Goal: Transaction & Acquisition: Book appointment/travel/reservation

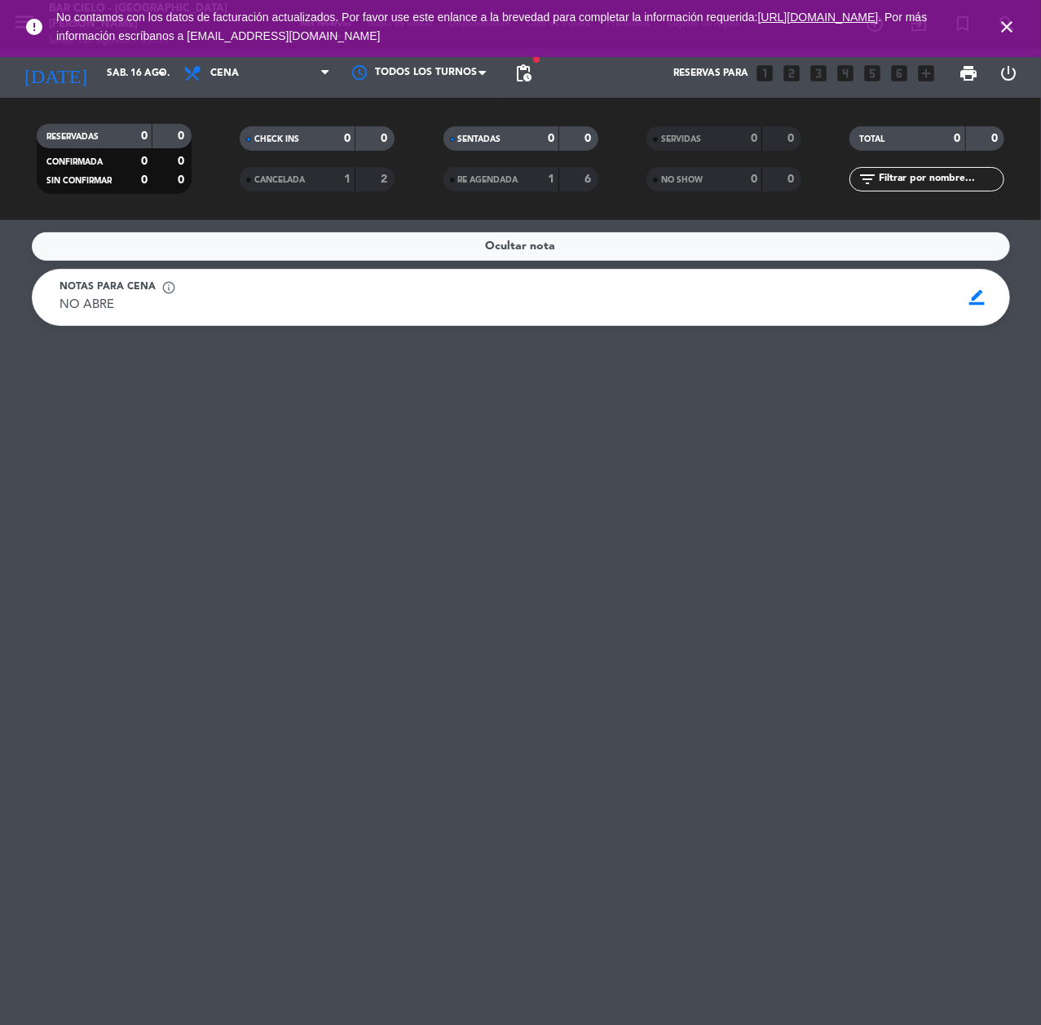
click at [1004, 31] on icon "close" at bounding box center [1007, 27] width 20 height 20
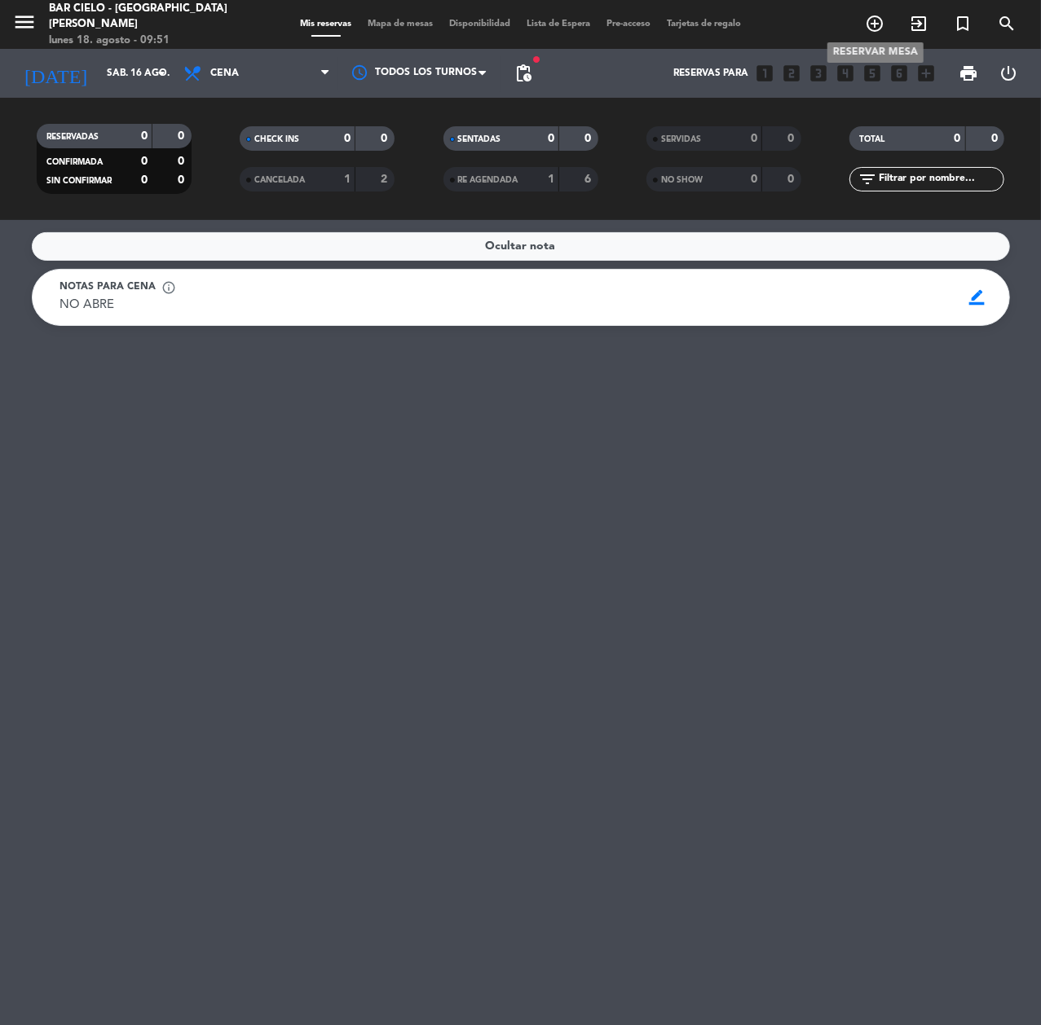
click at [881, 34] on span "add_circle_outline" at bounding box center [875, 24] width 44 height 28
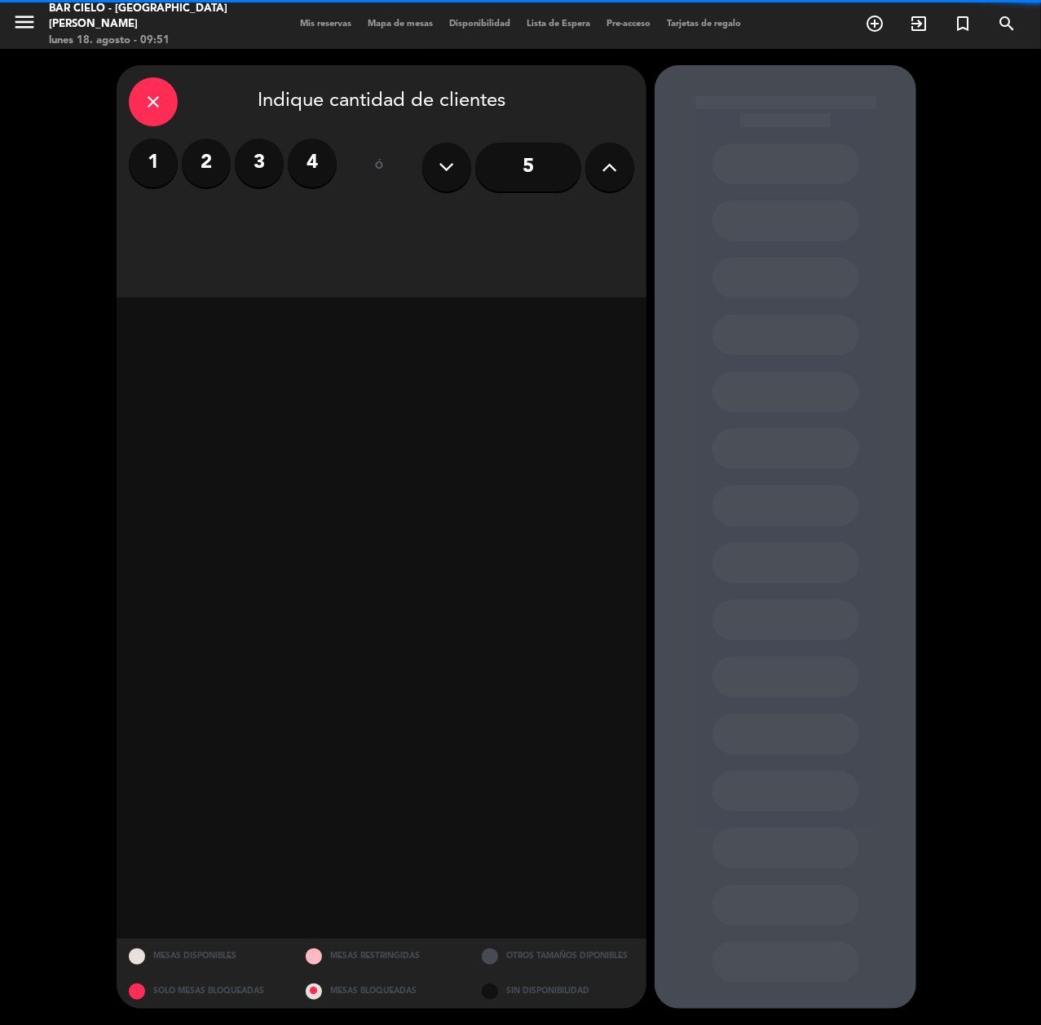
click at [196, 158] on label "2" at bounding box center [206, 163] width 49 height 49
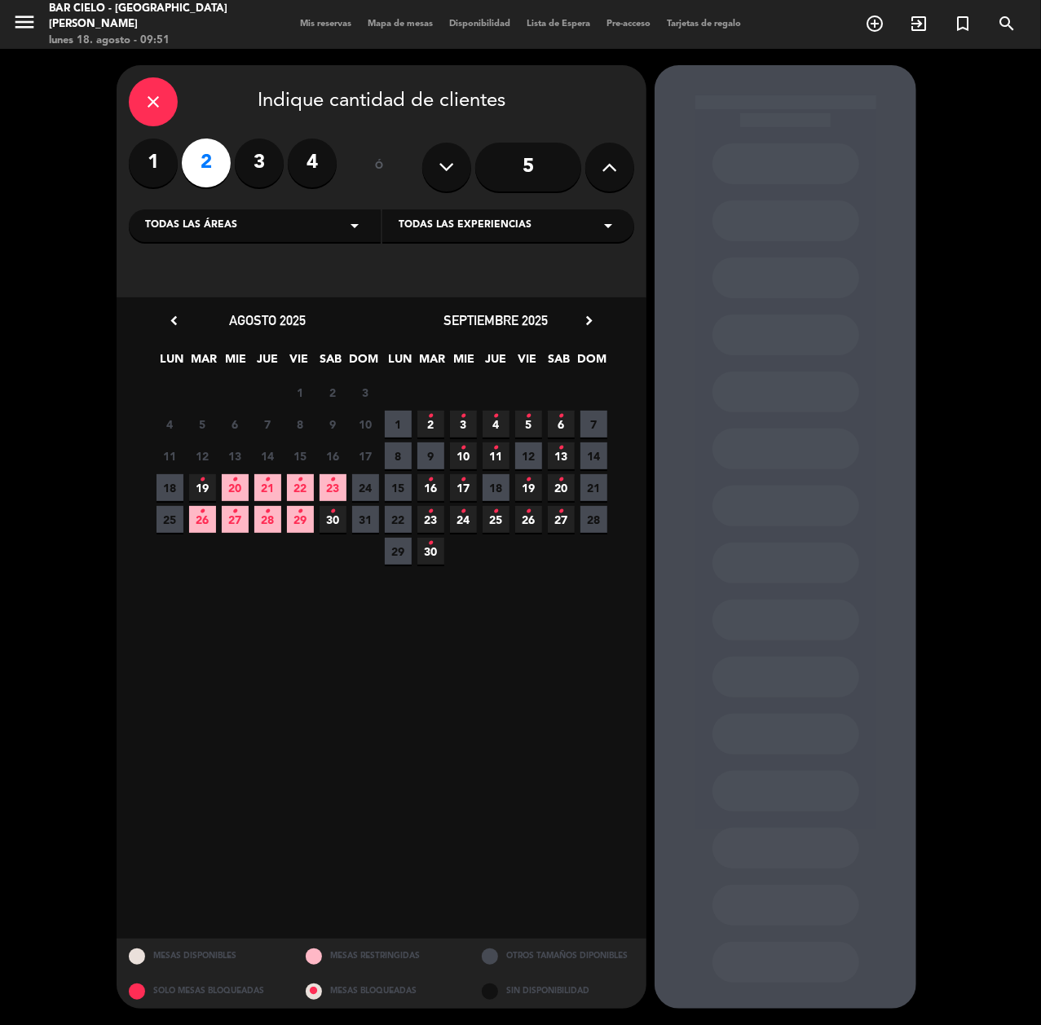
click at [204, 512] on icon "•" at bounding box center [203, 512] width 6 height 26
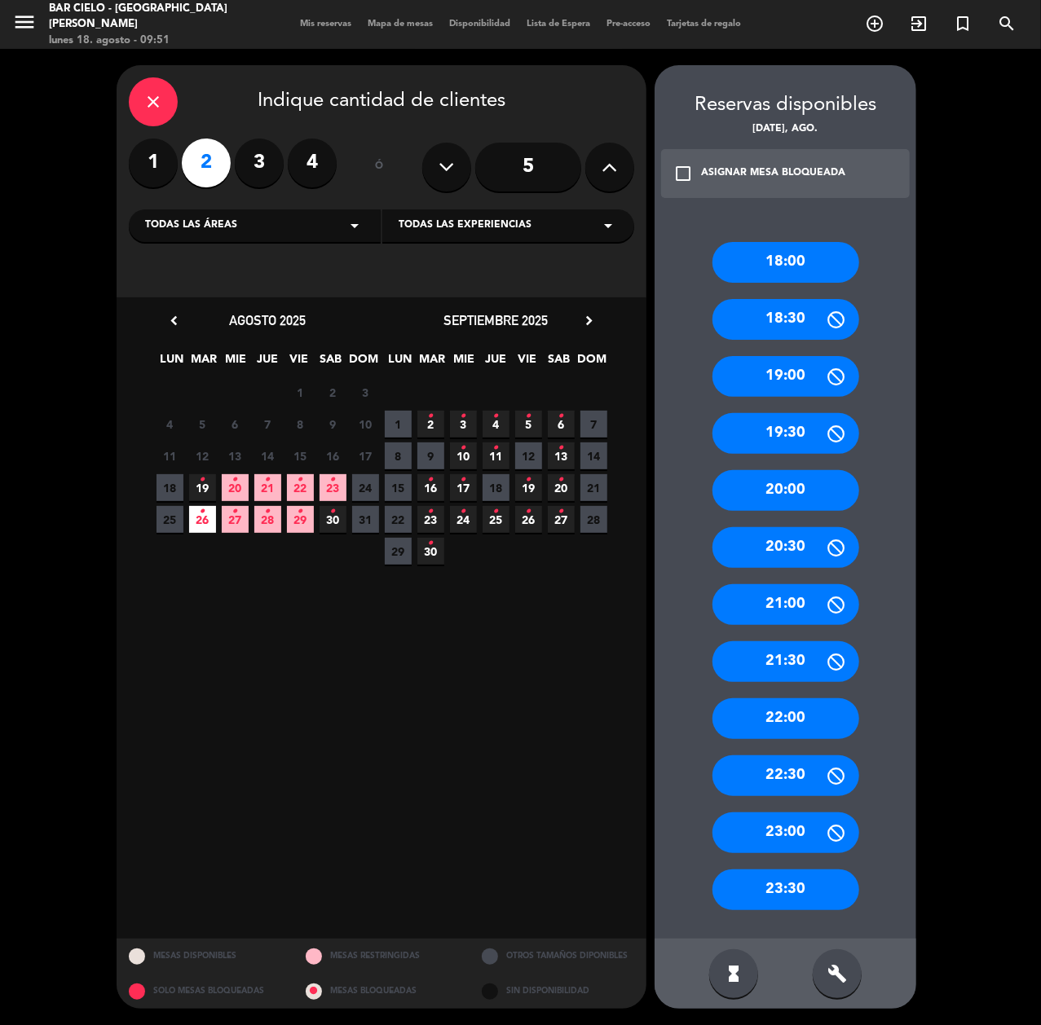
click at [782, 489] on div "20:00" at bounding box center [785, 490] width 147 height 41
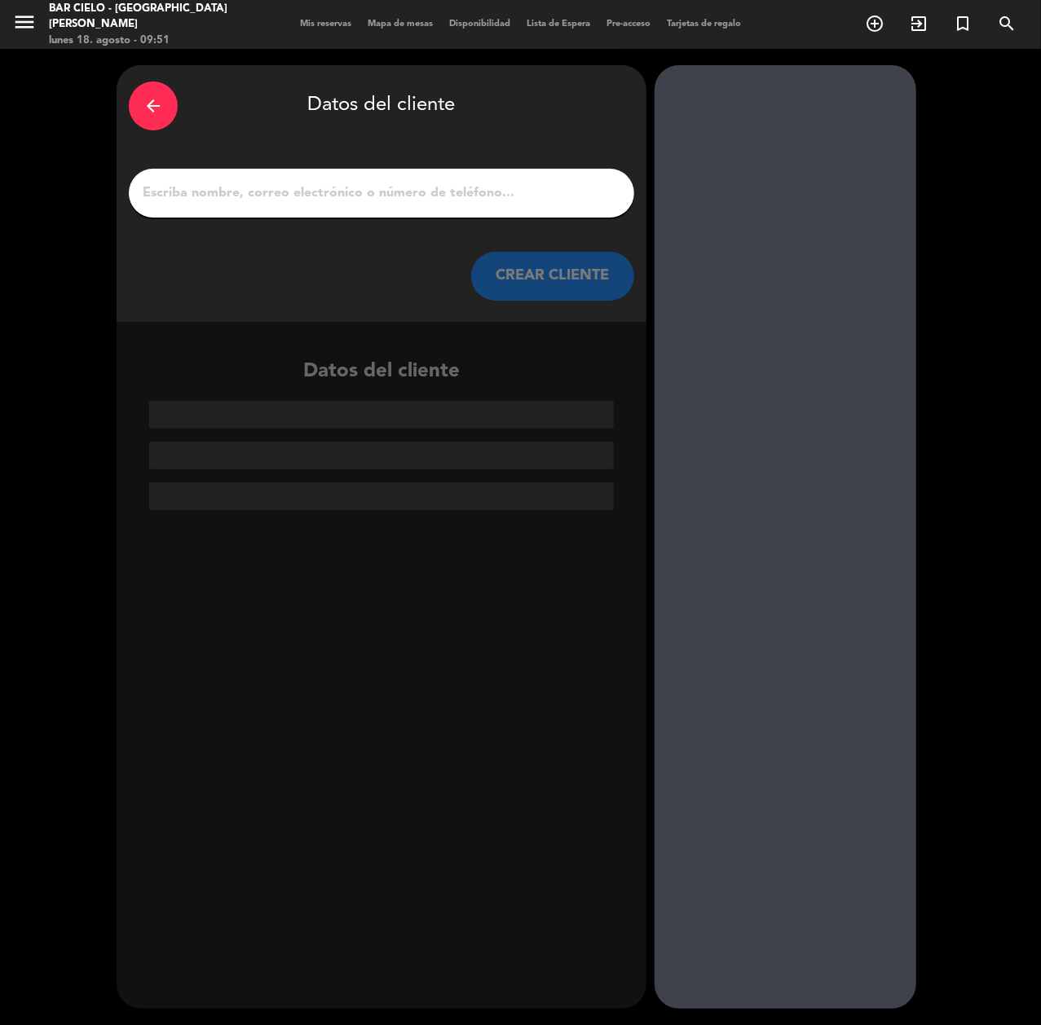
click at [416, 192] on input "1" at bounding box center [381, 193] width 481 height 23
click at [223, 202] on input "1" at bounding box center [381, 193] width 481 height 23
paste input "Jobana [PERSON_NAME]"
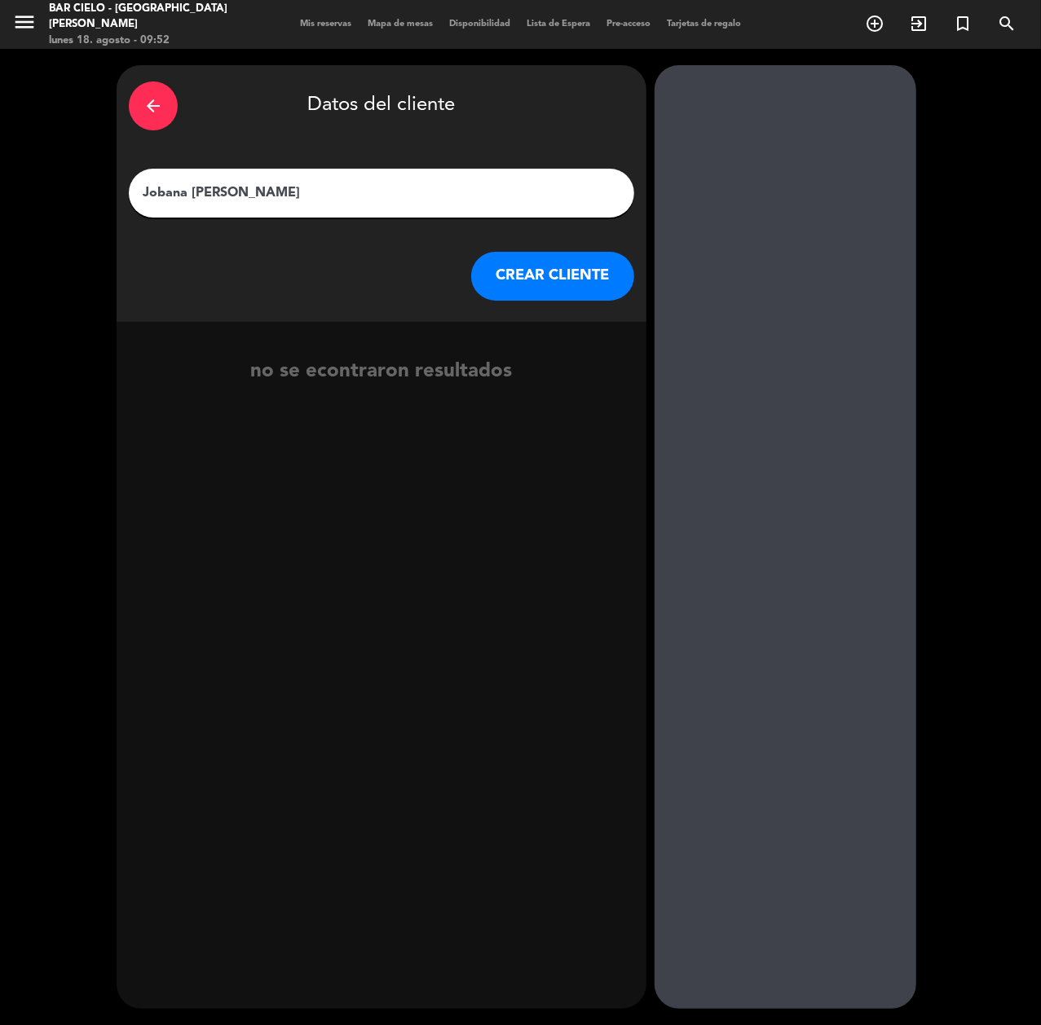
click at [203, 196] on input "Jobana [PERSON_NAME]" at bounding box center [381, 193] width 481 height 23
type input "Jobana [PERSON_NAME]"
click at [559, 284] on button "CREAR CLIENTE" at bounding box center [552, 276] width 163 height 49
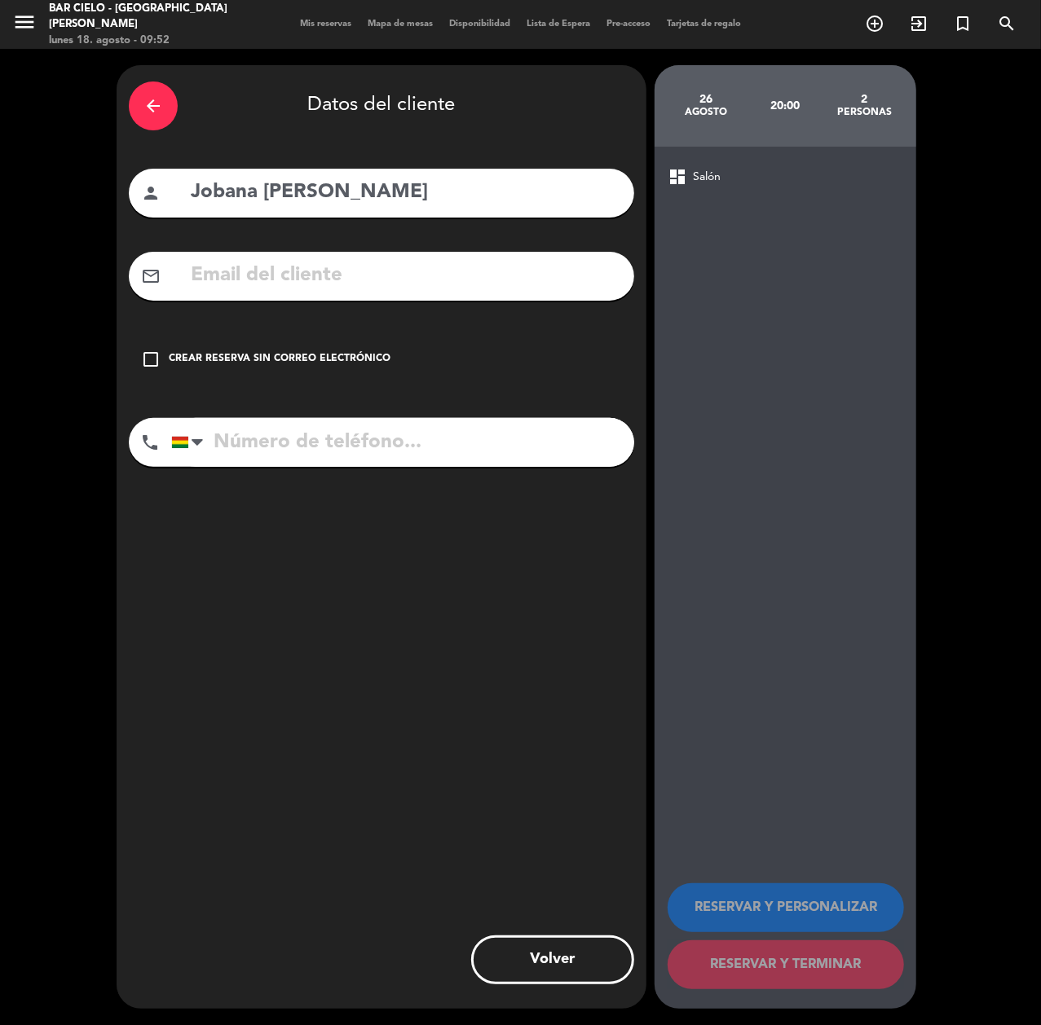
click at [289, 445] on input "tel" at bounding box center [402, 442] width 463 height 49
paste input "60600055"
type input "60600055"
click at [284, 258] on div "mail_outline" at bounding box center [381, 276] width 505 height 49
click at [245, 294] on div "mail_outline" at bounding box center [381, 276] width 505 height 49
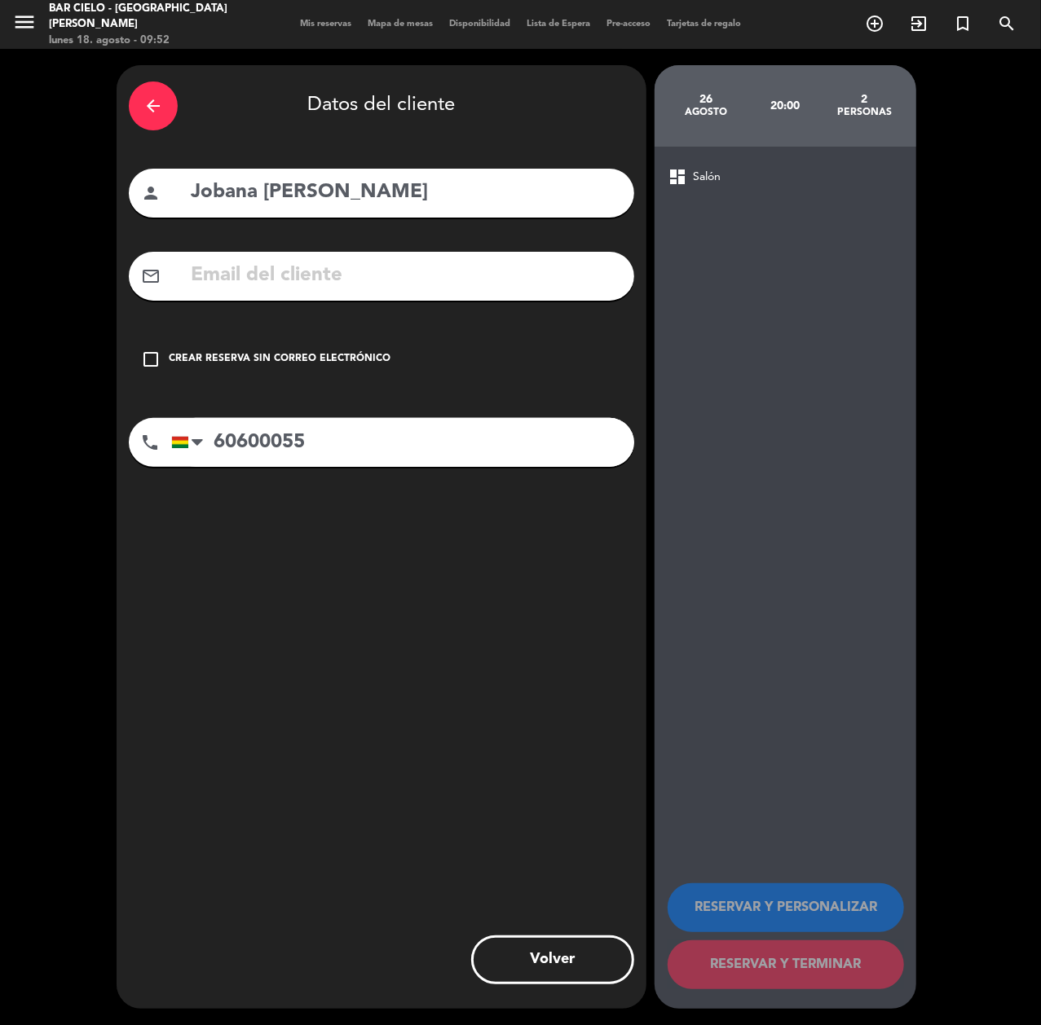
click at [249, 282] on input "text" at bounding box center [405, 275] width 433 height 33
click at [227, 355] on div "Crear reserva sin correo electrónico" at bounding box center [280, 359] width 222 height 16
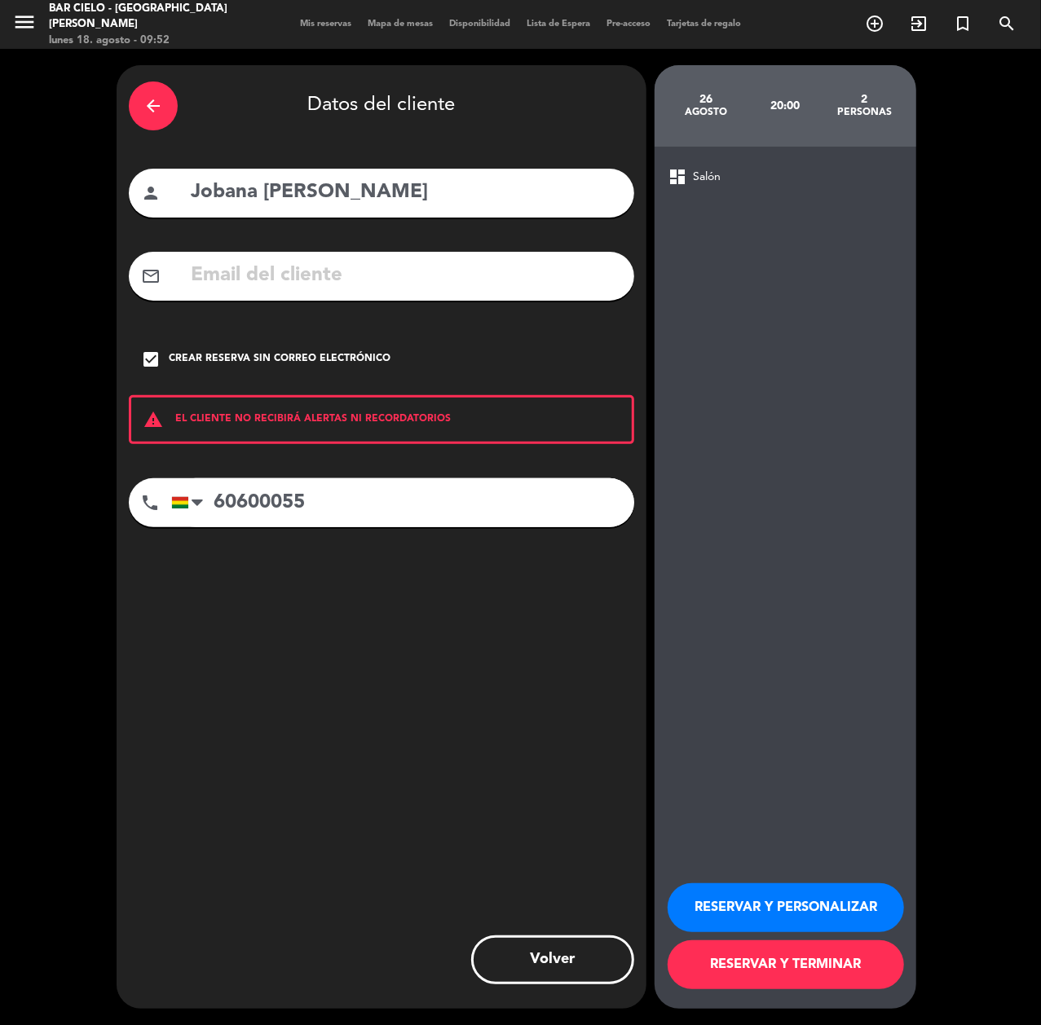
click at [742, 901] on button "RESERVAR Y PERSONALIZAR" at bounding box center [786, 907] width 236 height 49
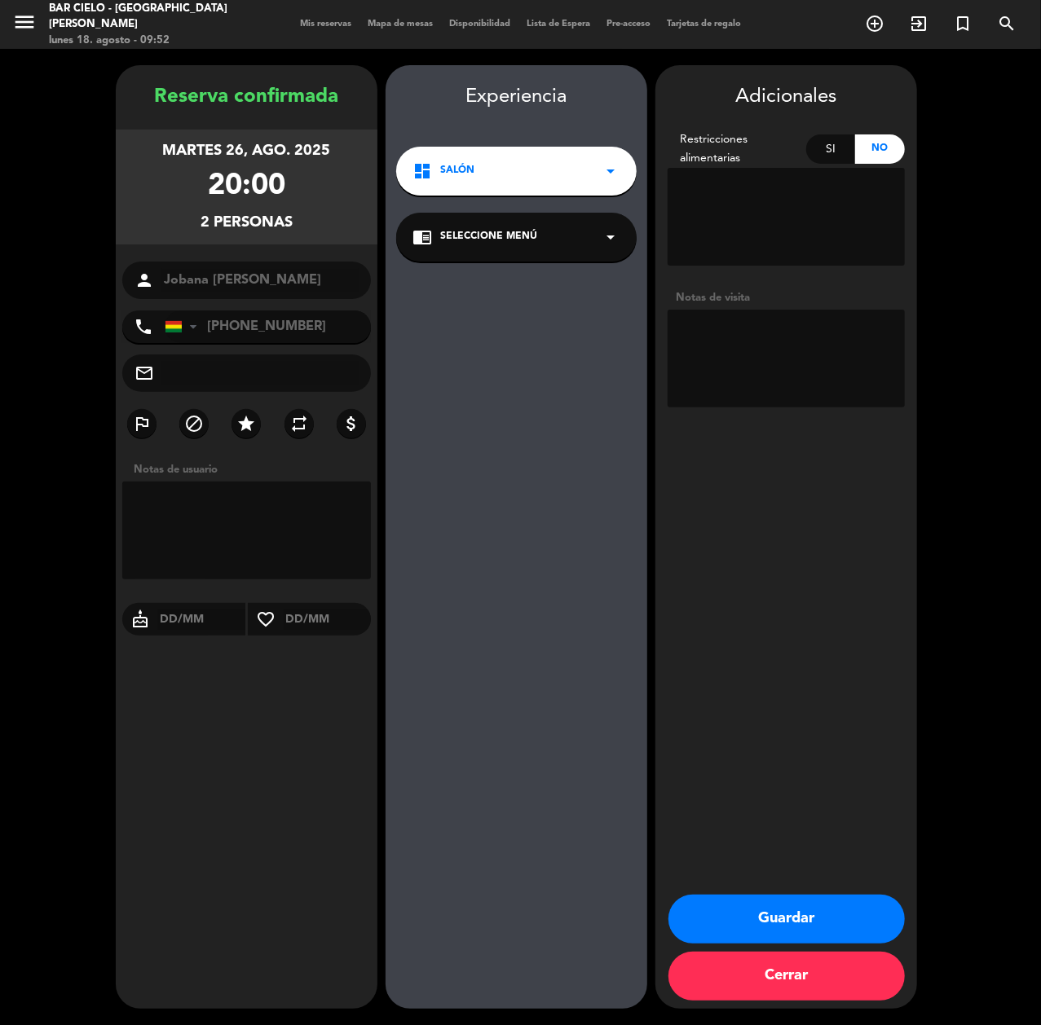
click at [755, 926] on button "Guardar" at bounding box center [786, 919] width 236 height 49
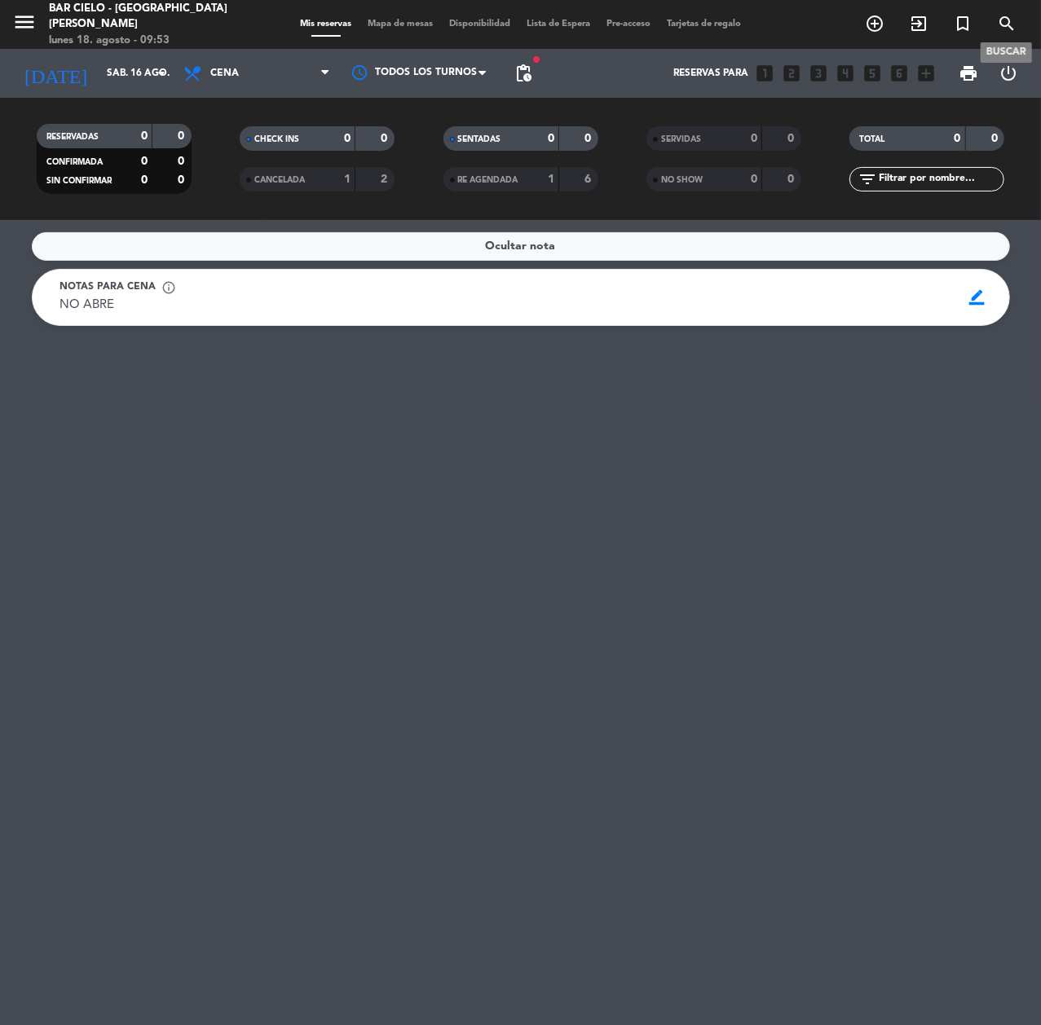
click at [1011, 24] on icon "search" at bounding box center [1007, 24] width 20 height 20
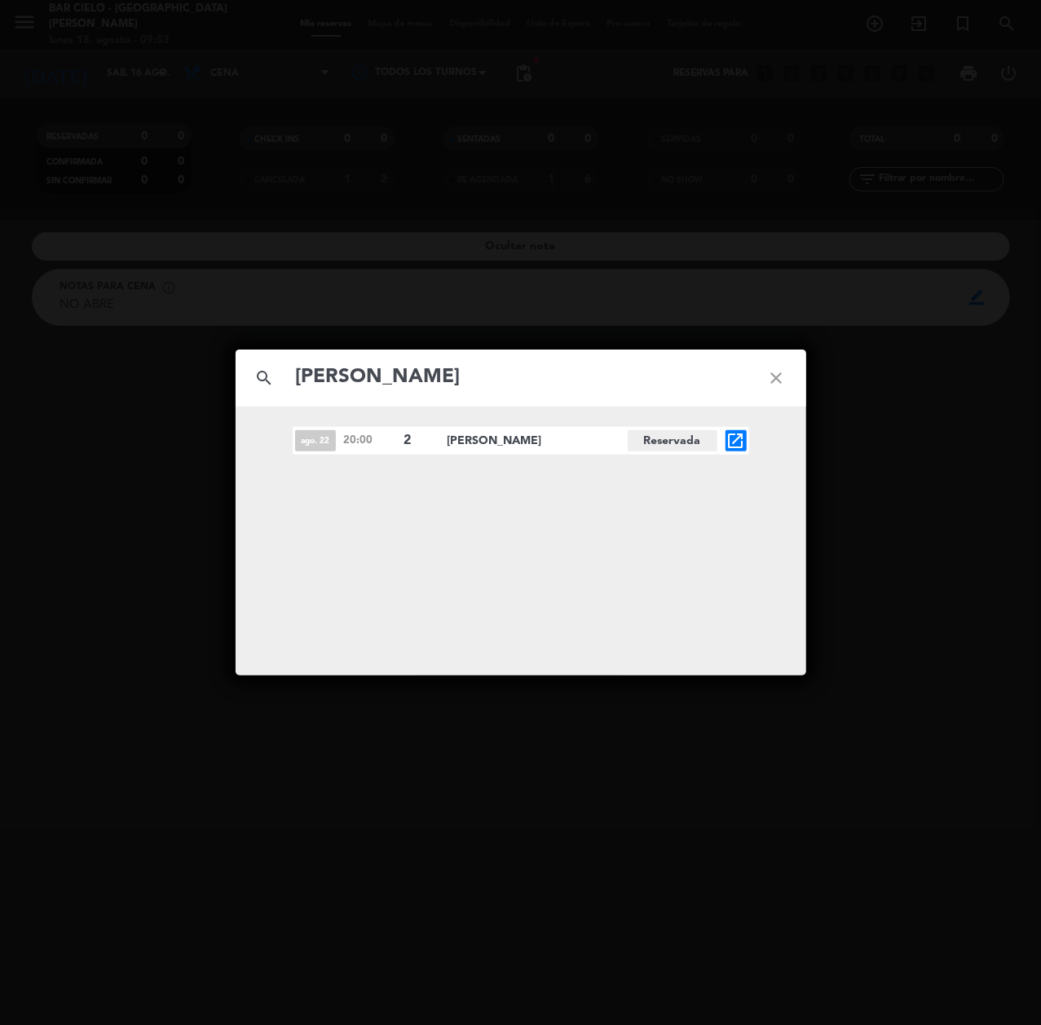
type input "[PERSON_NAME]"
click at [738, 435] on icon "open_in_new" at bounding box center [736, 441] width 20 height 20
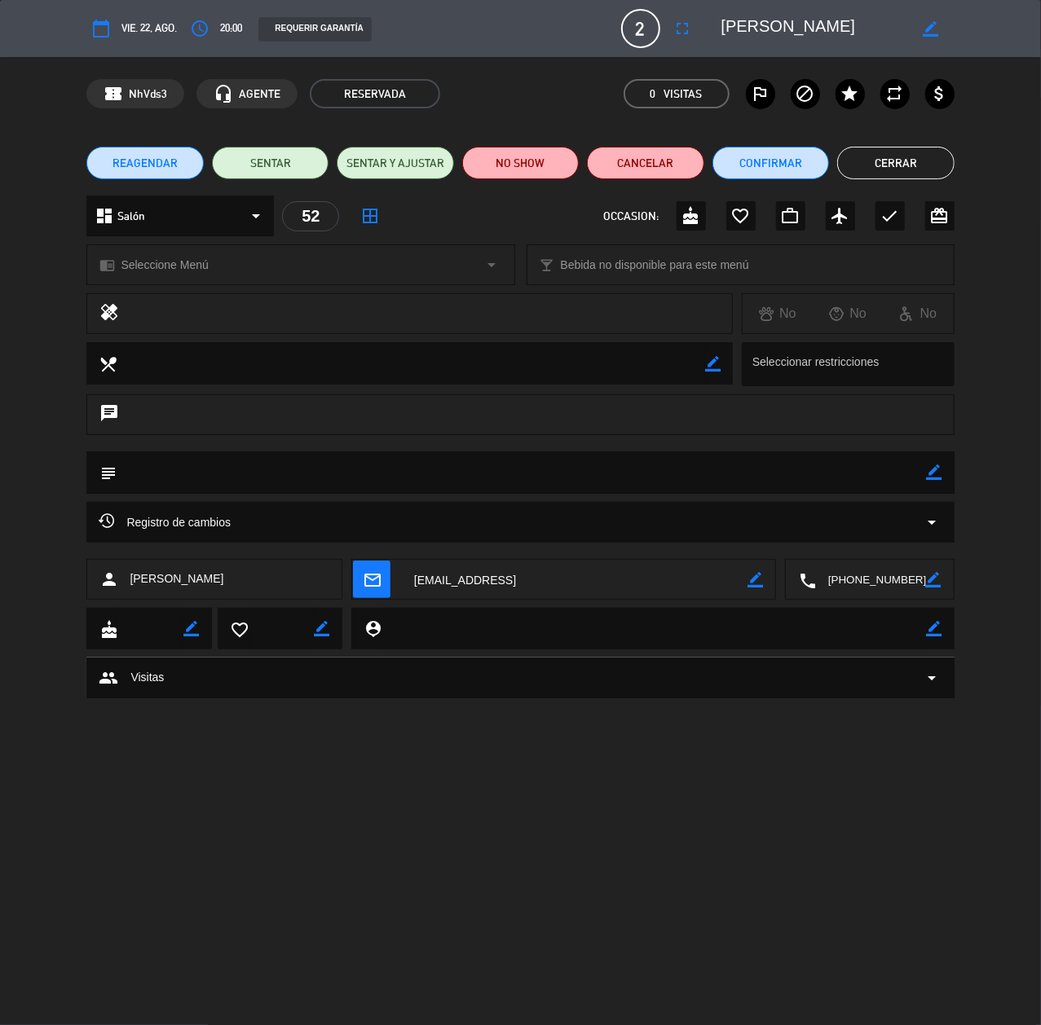
click at [908, 171] on button "Cerrar" at bounding box center [895, 163] width 117 height 33
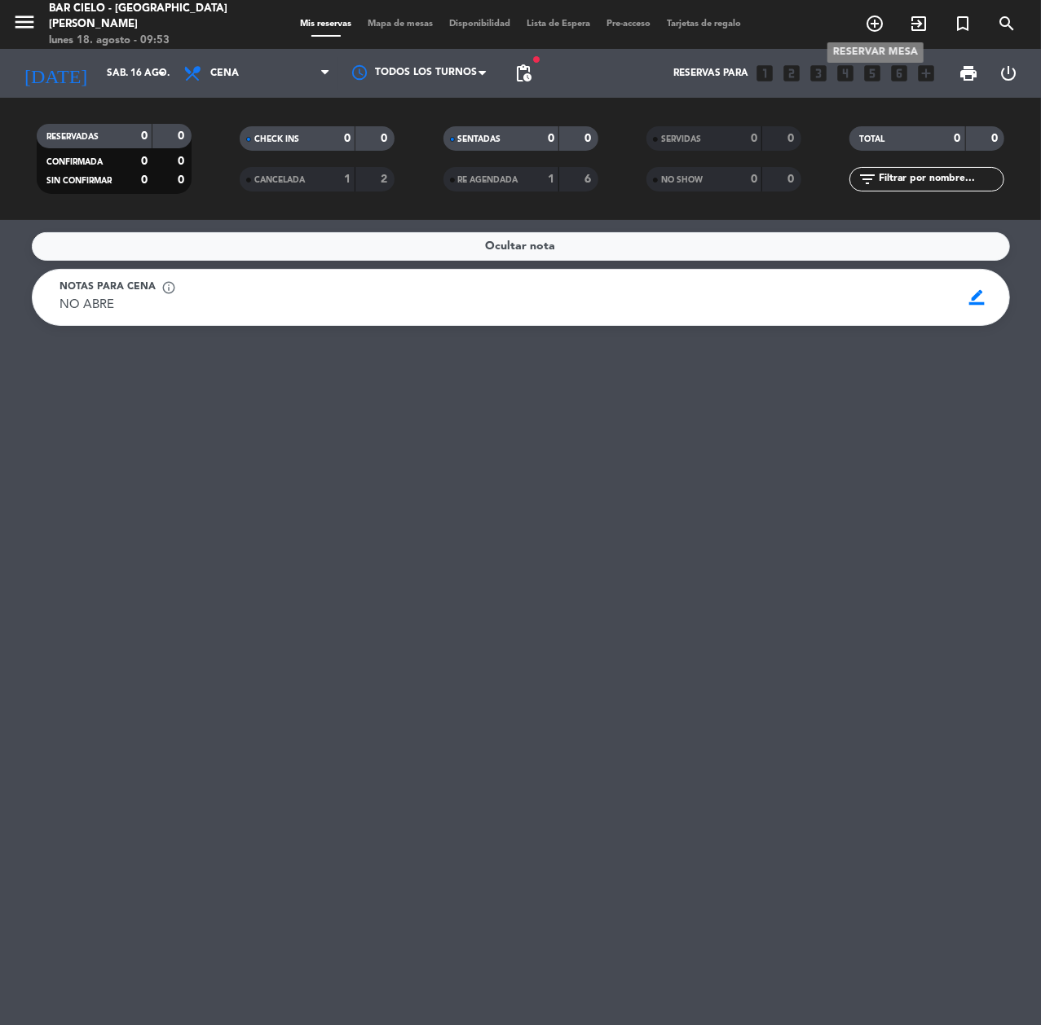
click at [887, 36] on span "add_circle_outline" at bounding box center [875, 24] width 44 height 28
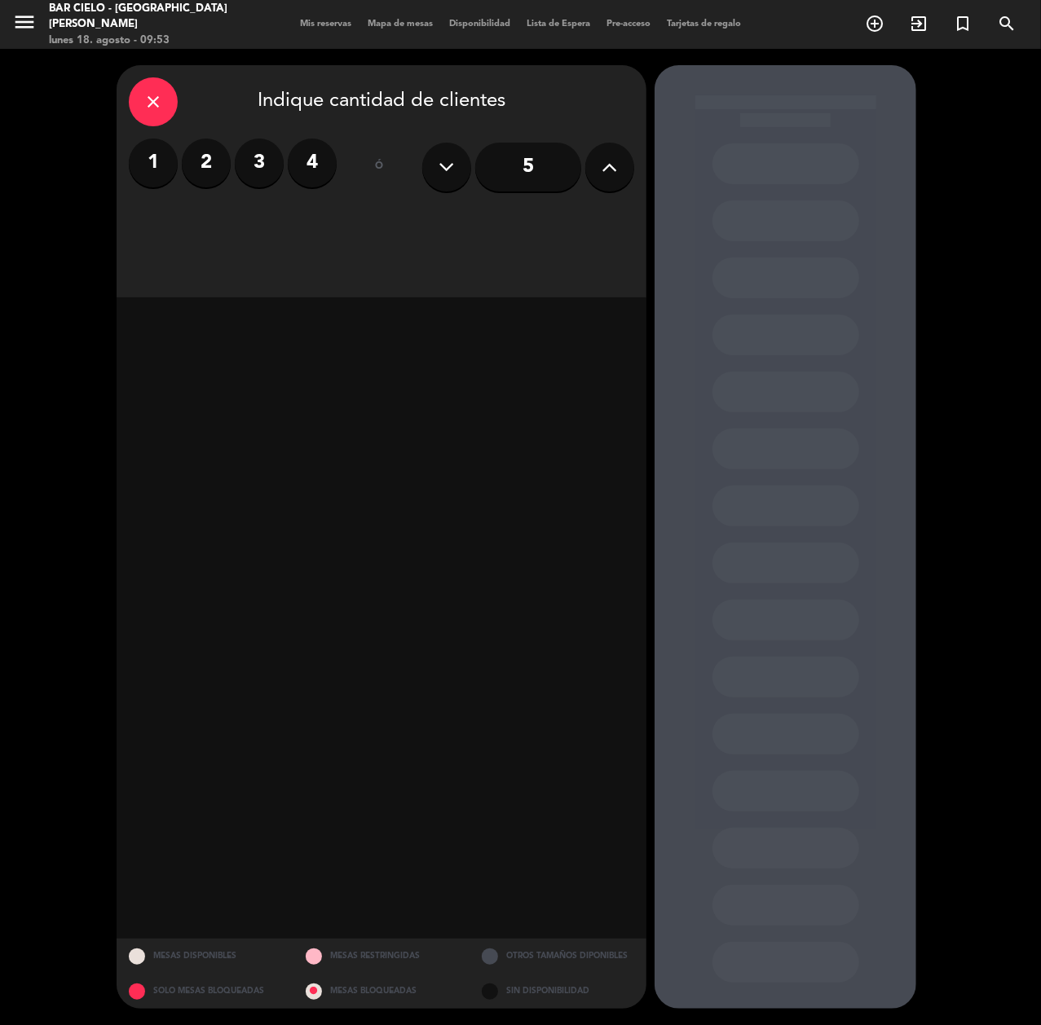
click at [631, 161] on button at bounding box center [609, 167] width 49 height 49
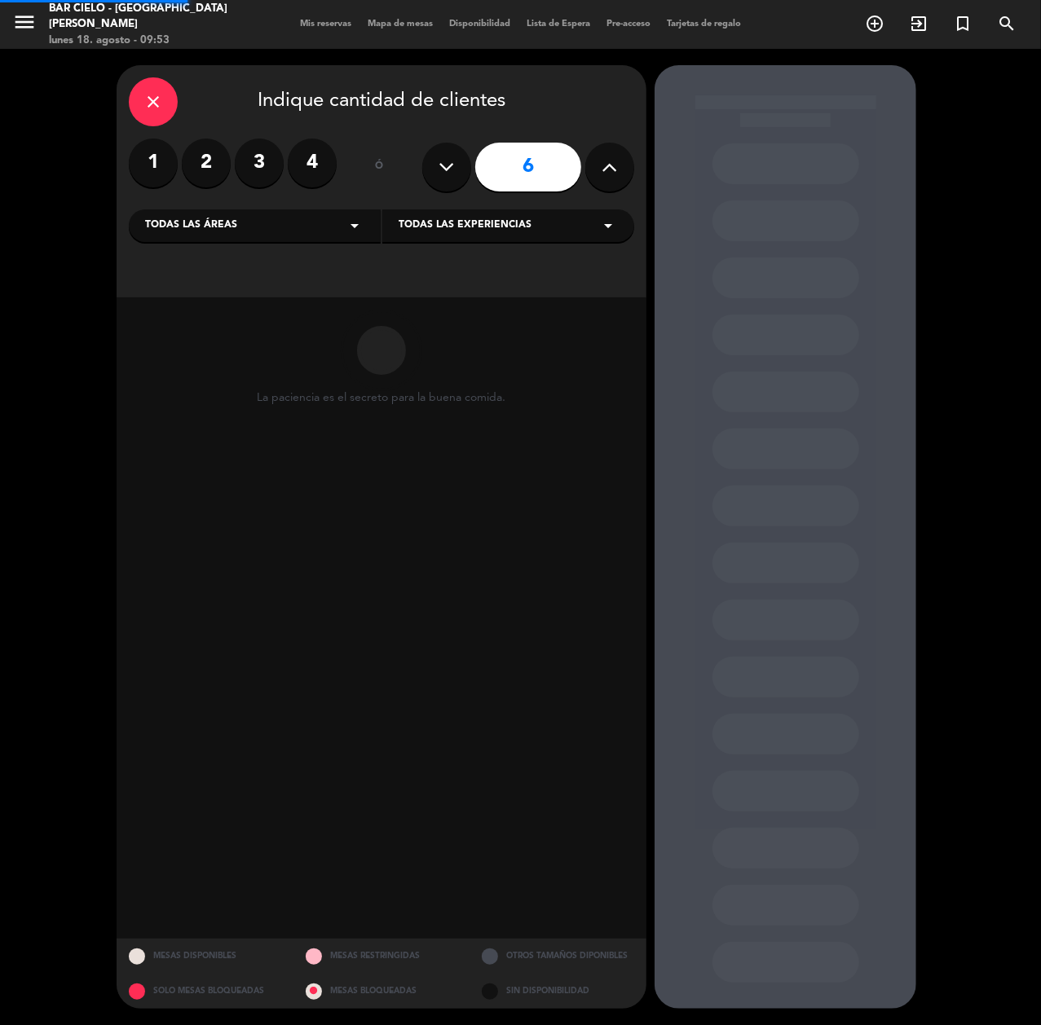
click at [629, 161] on button at bounding box center [609, 167] width 49 height 49
type input "7"
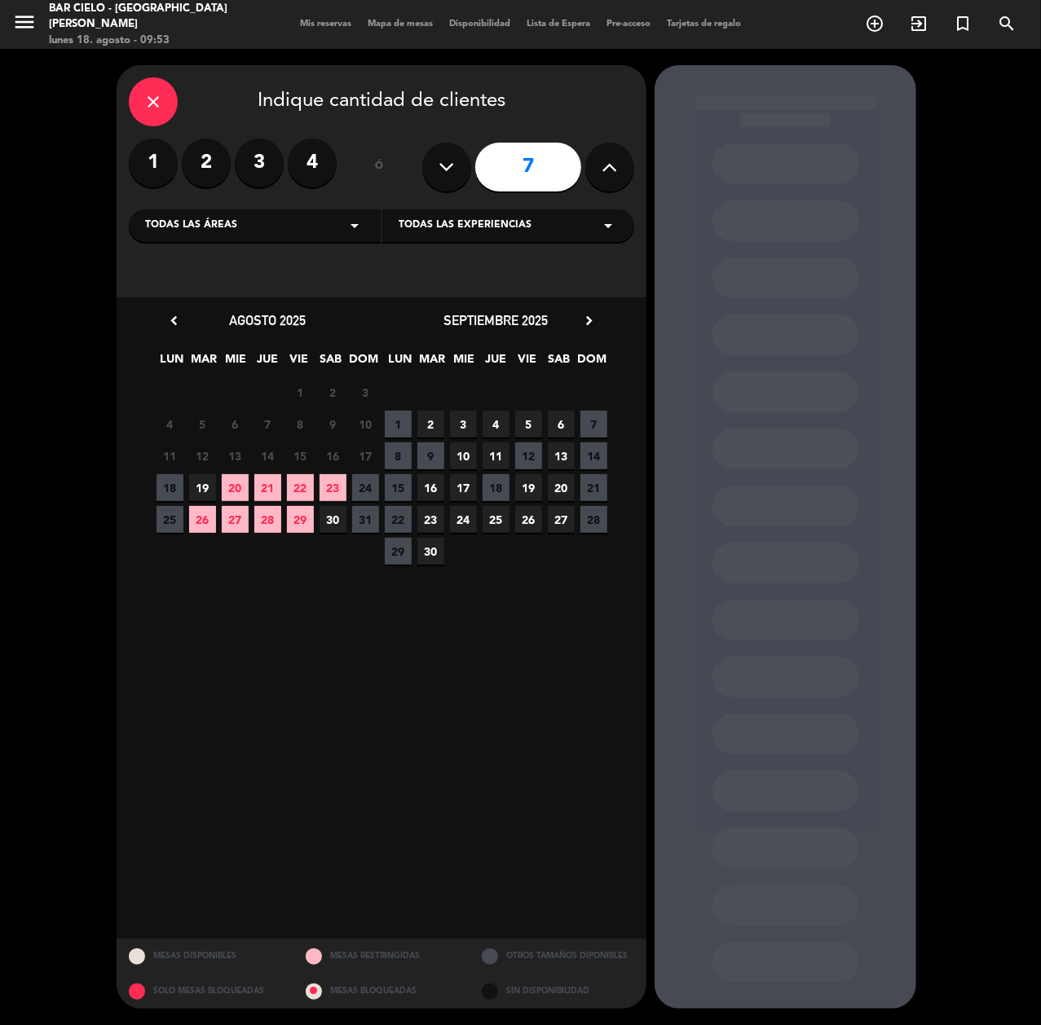
click at [297, 489] on span "22" at bounding box center [300, 487] width 27 height 27
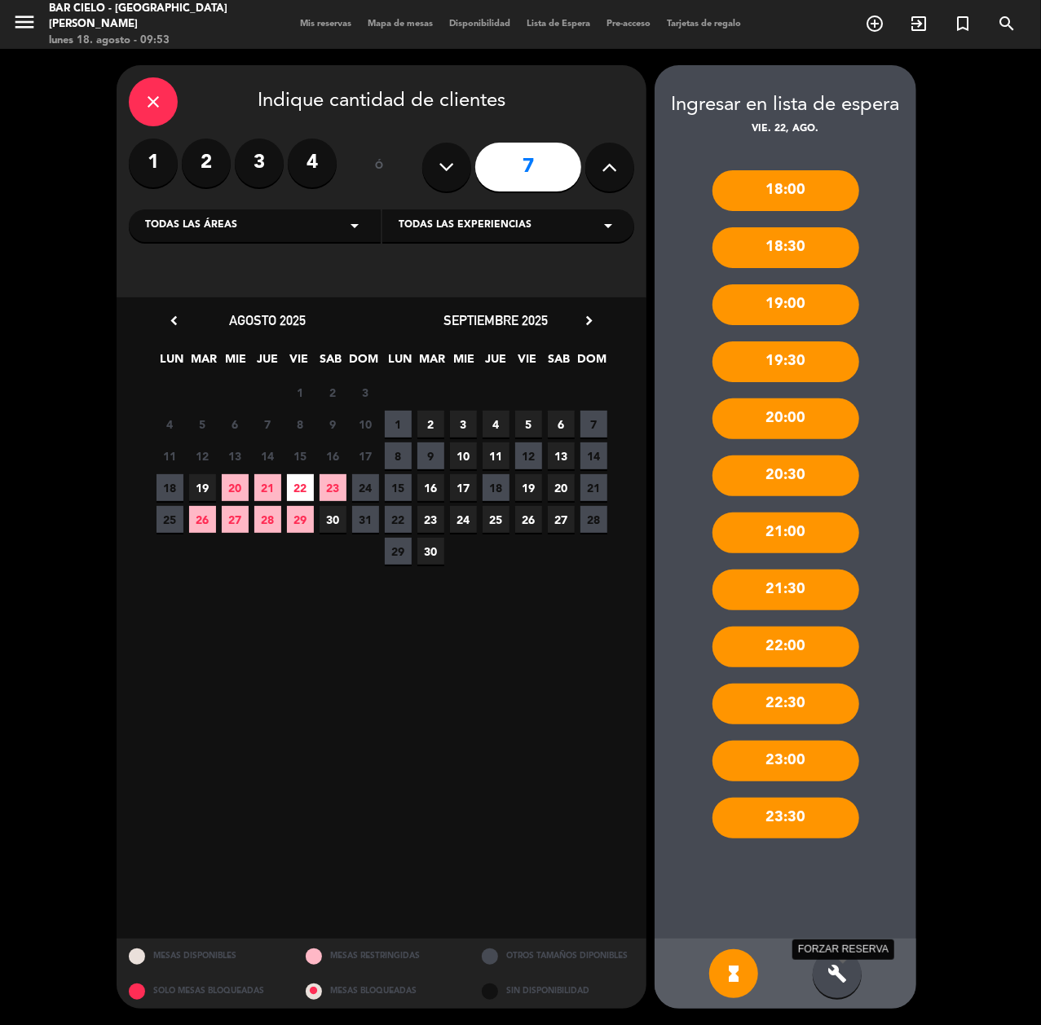
click at [835, 970] on icon "build" at bounding box center [837, 974] width 20 height 20
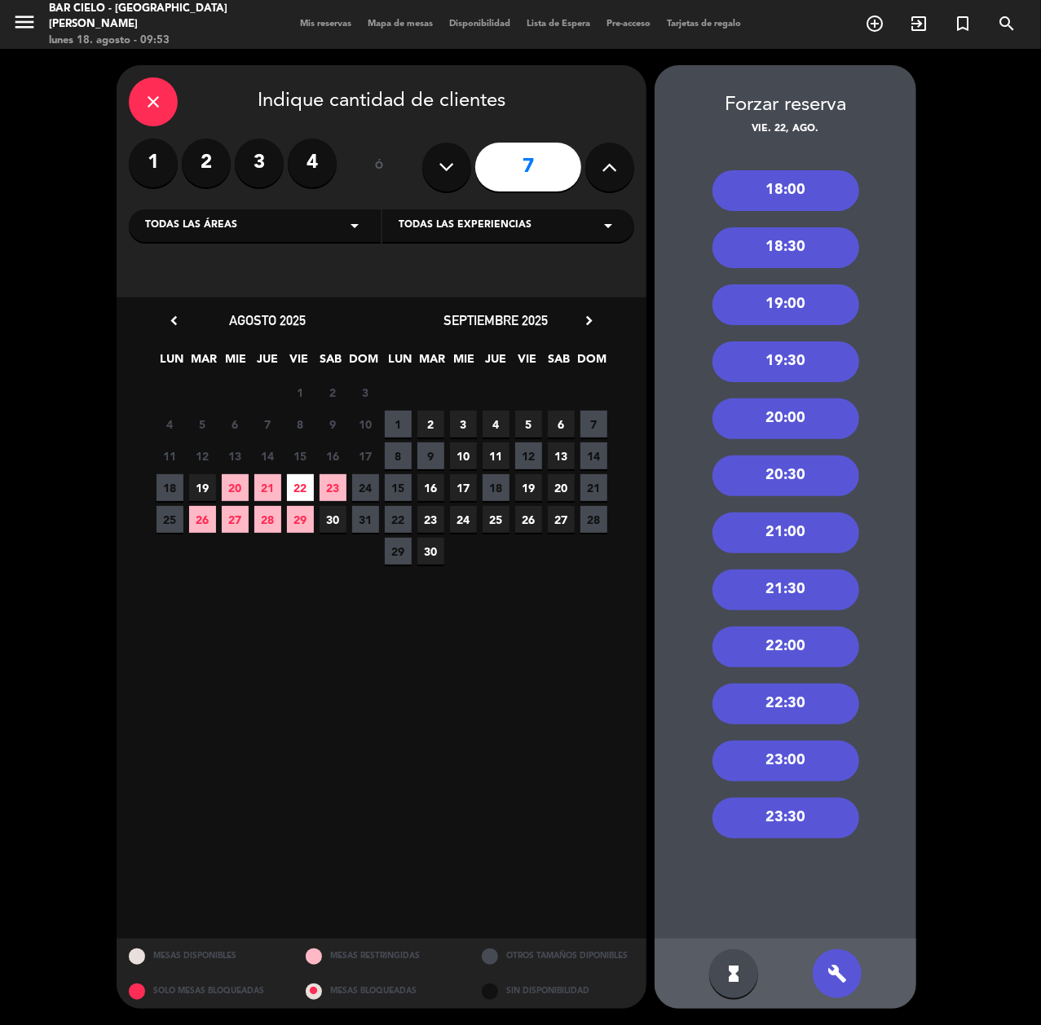
click at [782, 425] on div "20:00" at bounding box center [785, 419] width 147 height 41
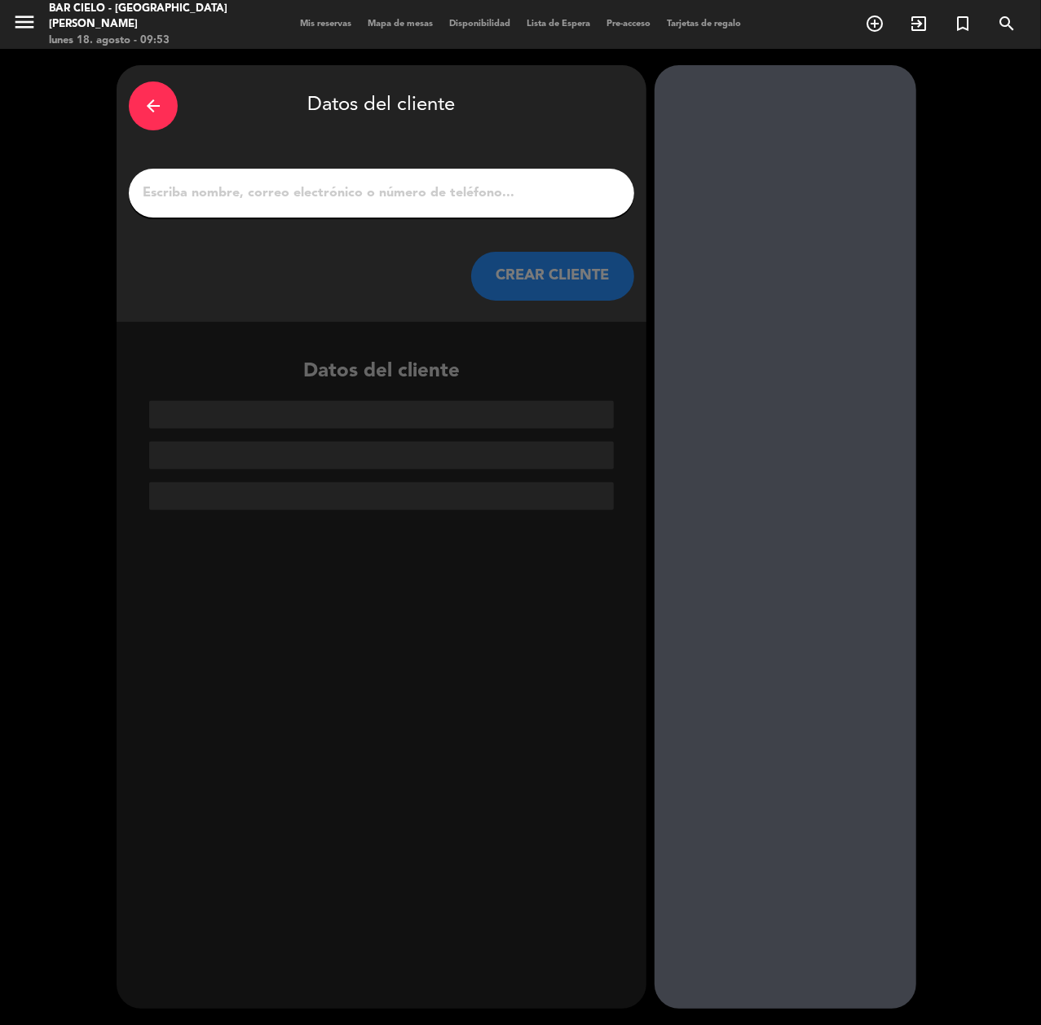
paste input "[PERSON_NAME]"
click at [469, 192] on input "[PERSON_NAME]" at bounding box center [381, 193] width 481 height 23
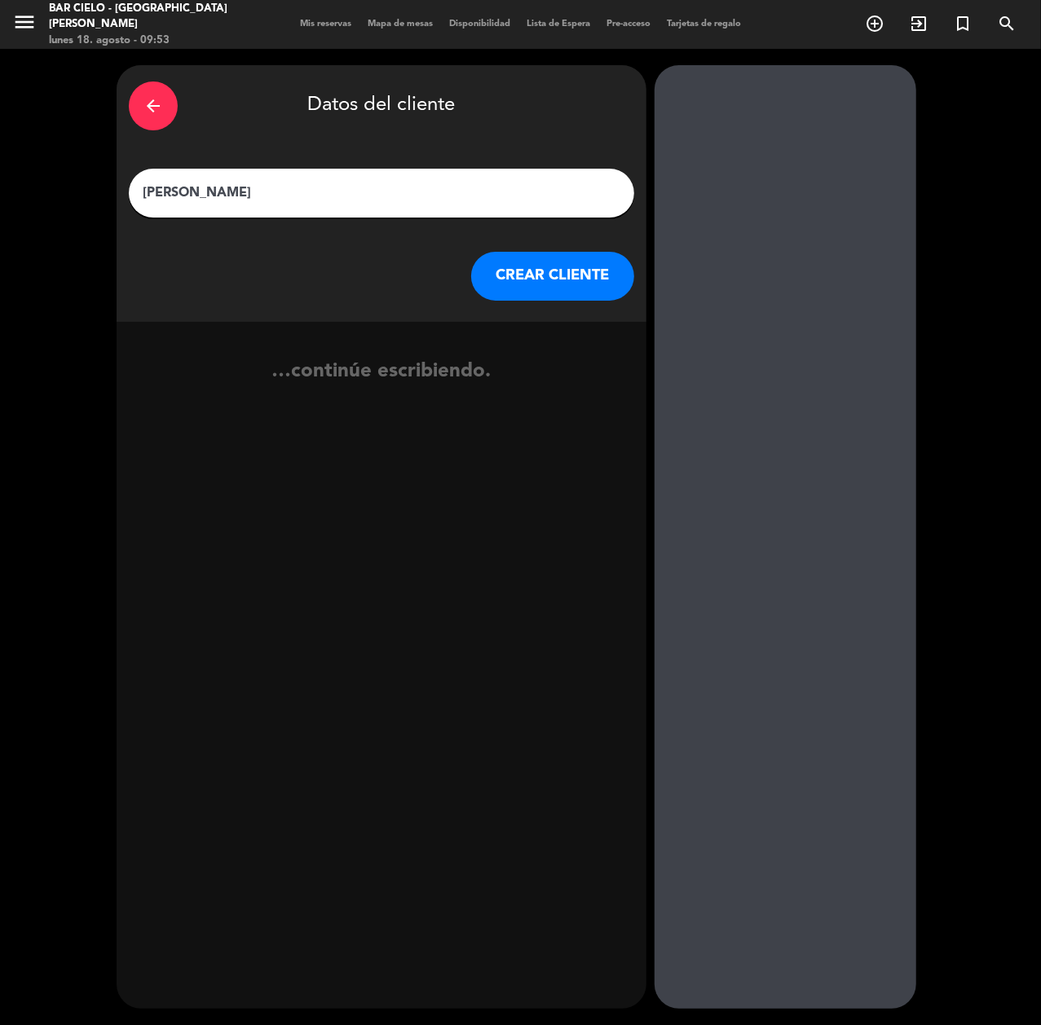
type input "[PERSON_NAME]"
click at [544, 274] on button "CREAR CLIENTE" at bounding box center [552, 276] width 163 height 49
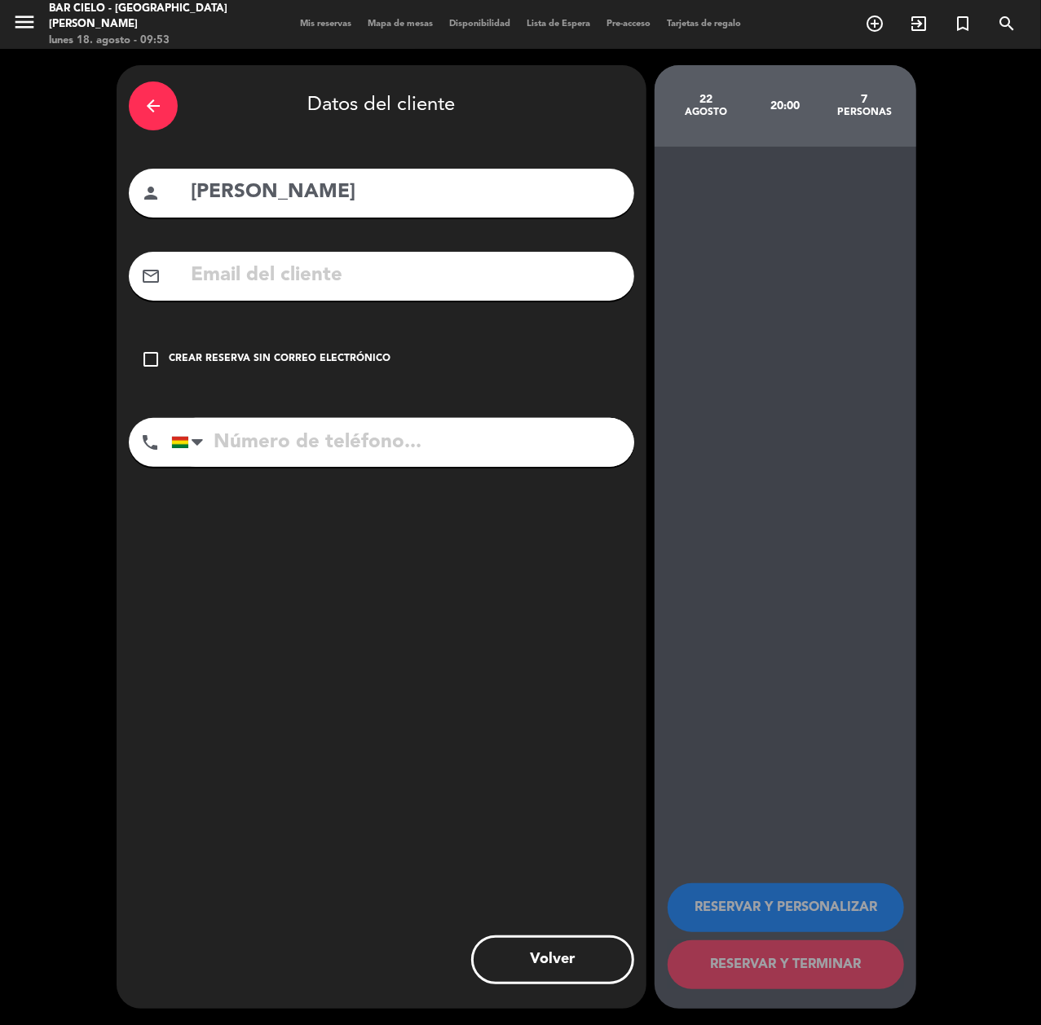
click at [293, 275] on input "text" at bounding box center [405, 275] width 433 height 33
paste input "[EMAIL_ADDRESS][DOMAIN_NAME]"
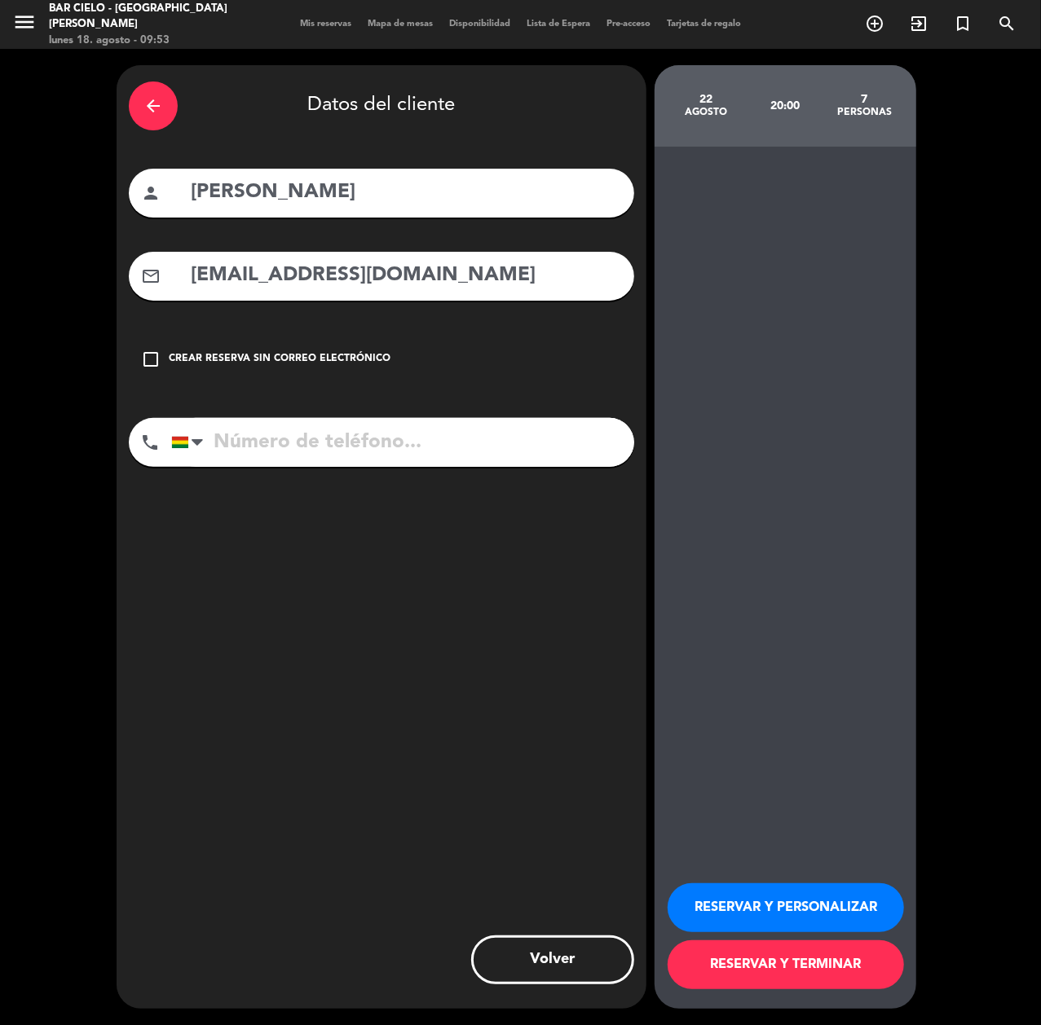
type input "[EMAIL_ADDRESS][DOMAIN_NAME]"
click at [277, 448] on input "tel" at bounding box center [402, 442] width 463 height 49
click at [255, 476] on div "phone [GEOGRAPHIC_DATA] +1 [GEOGRAPHIC_DATA] +44 [GEOGRAPHIC_DATA] ([GEOGRAPHIC…" at bounding box center [381, 448] width 505 height 60
click at [252, 447] on input "tel" at bounding box center [402, 442] width 463 height 49
paste input "75004919"
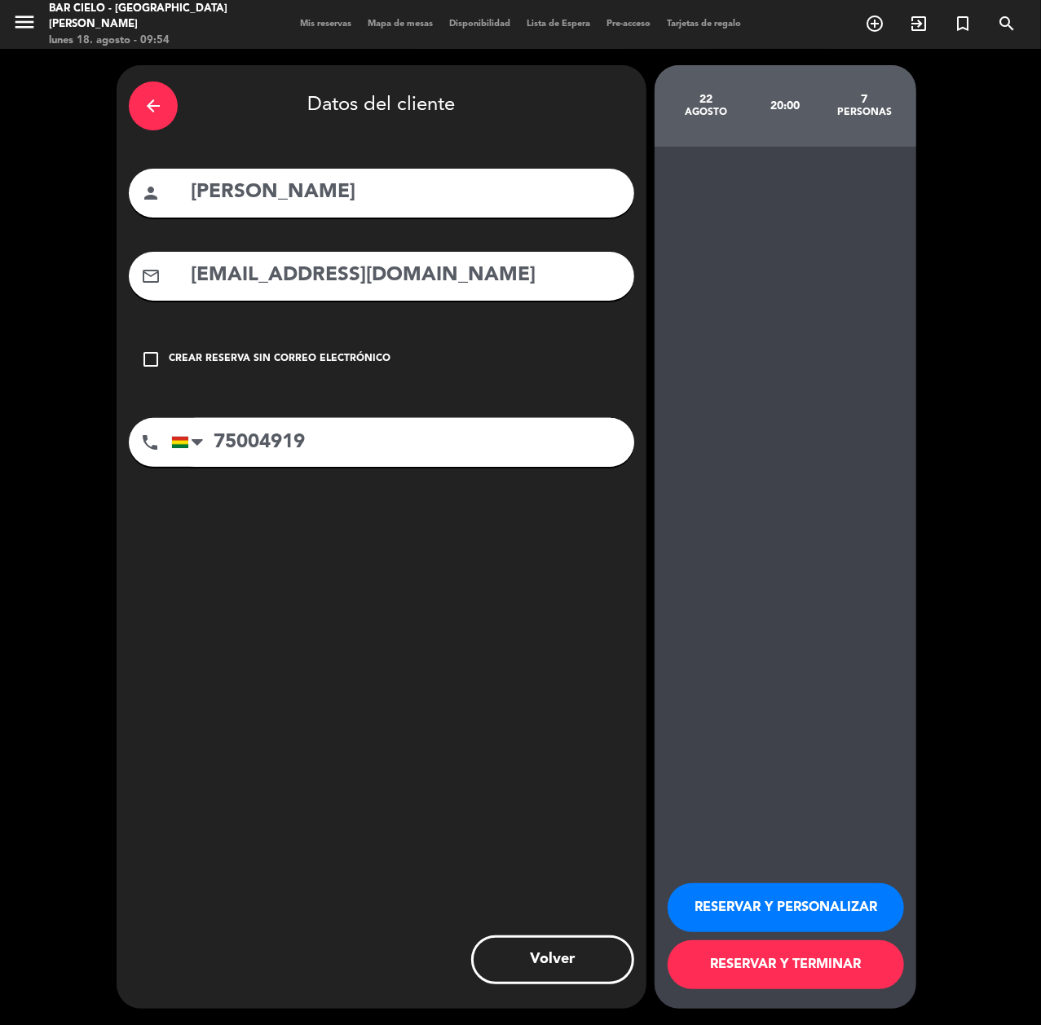
type input "75004919"
click at [763, 917] on button "RESERVAR Y PERSONALIZAR" at bounding box center [786, 907] width 236 height 49
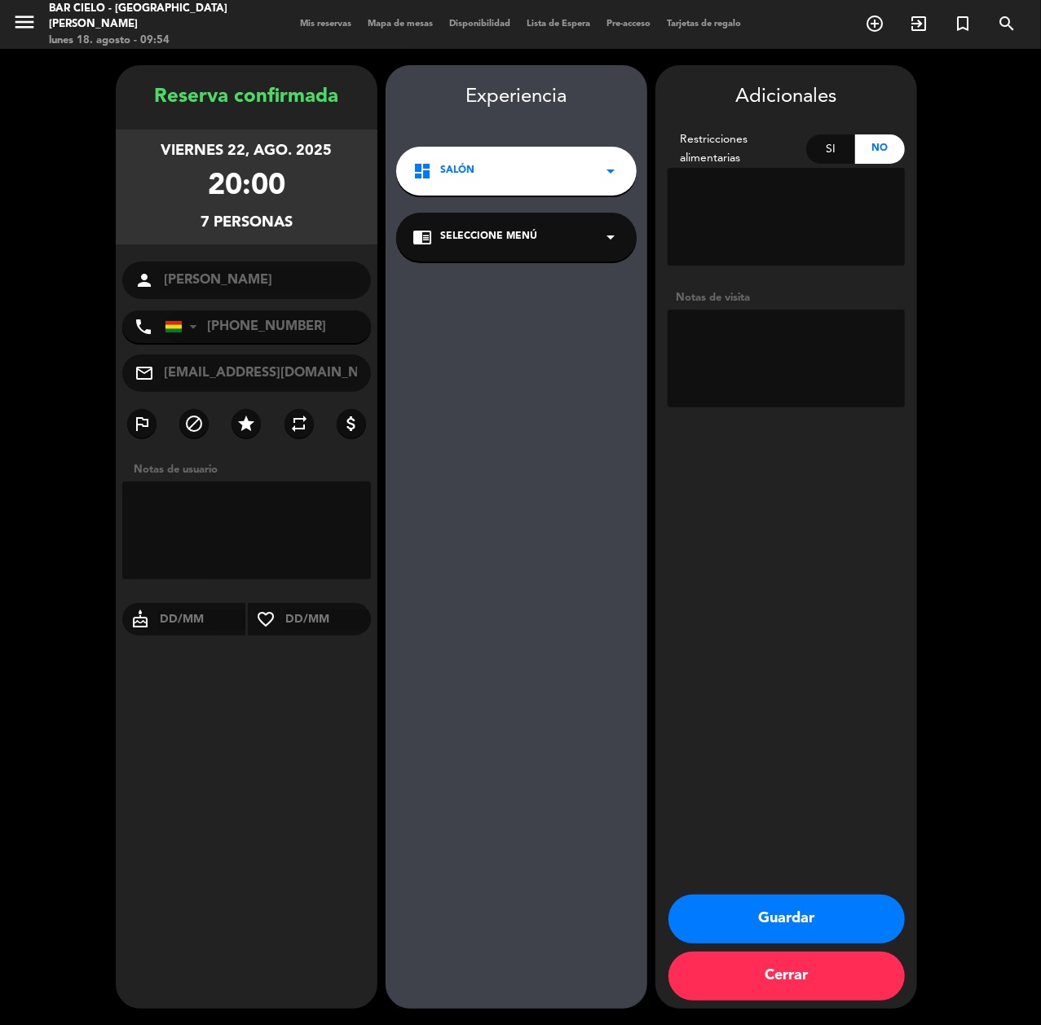
click at [730, 340] on textarea at bounding box center [786, 359] width 237 height 98
type textarea "CUMPLE"
click at [769, 923] on button "Guardar" at bounding box center [786, 919] width 236 height 49
